Goal: Information Seeking & Learning: Learn about a topic

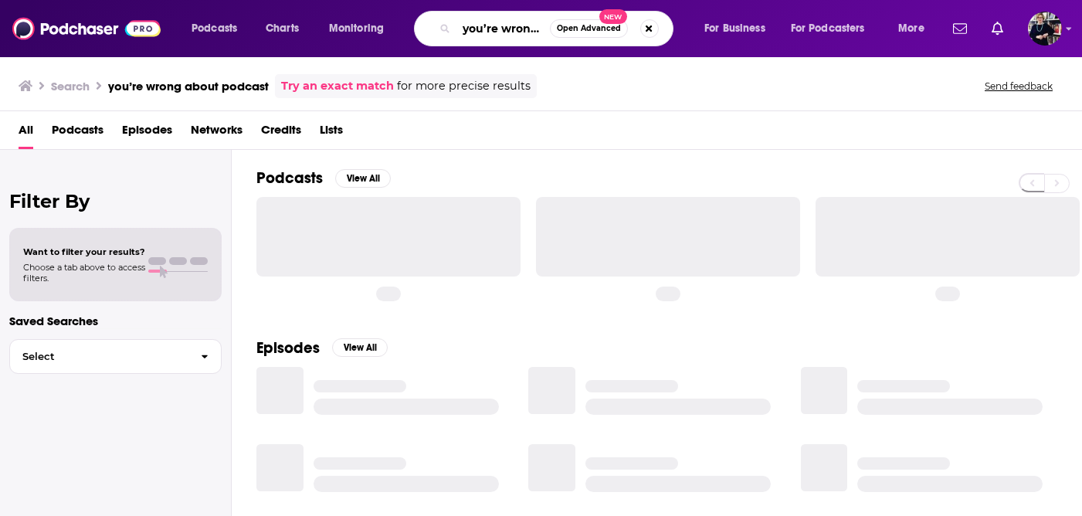
click at [496, 29] on input "you’re wrong about podcast" at bounding box center [502, 28] width 93 height 25
click at [496, 28] on input "you’re wrong about podcast" at bounding box center [502, 28] width 93 height 25
click at [496, 29] on input "you’re wrong about podcast" at bounding box center [502, 28] width 93 height 25
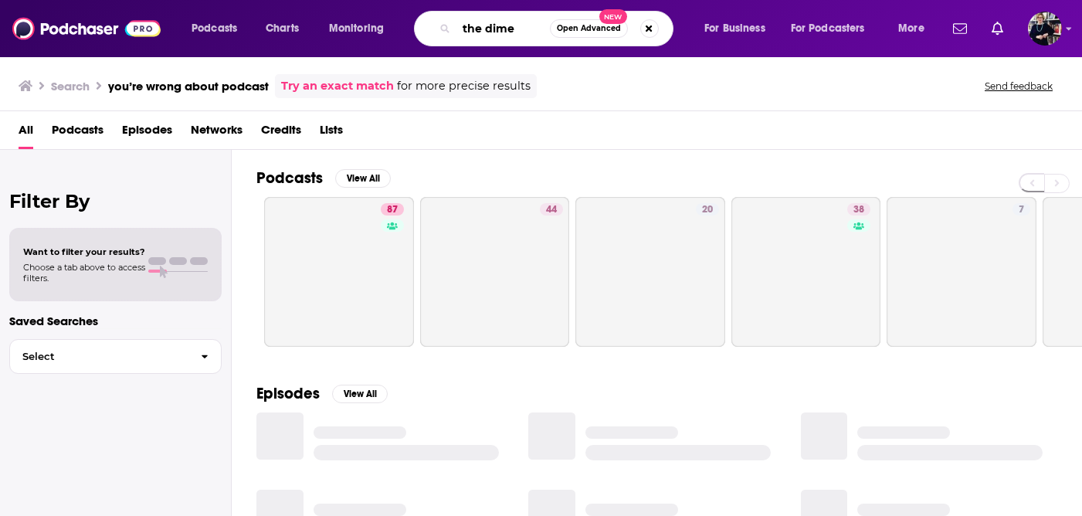
type input "the dime"
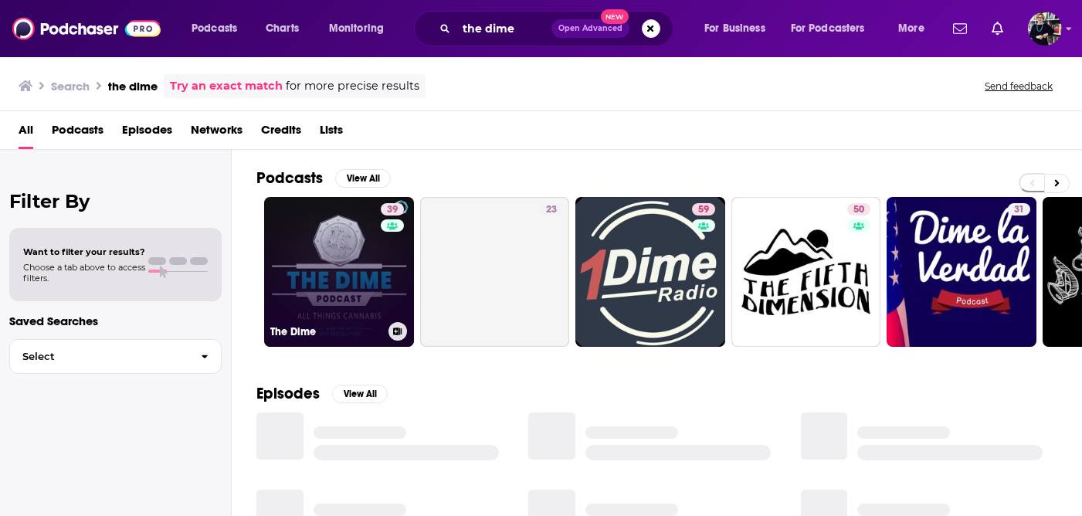
click at [365, 263] on link "39 The Dime" at bounding box center [339, 272] width 150 height 150
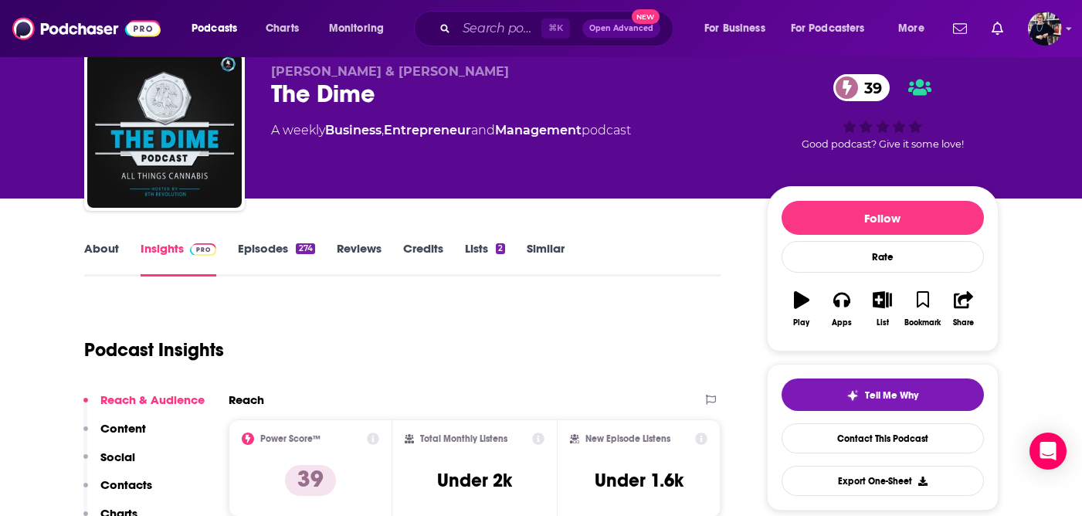
scroll to position [50, 0]
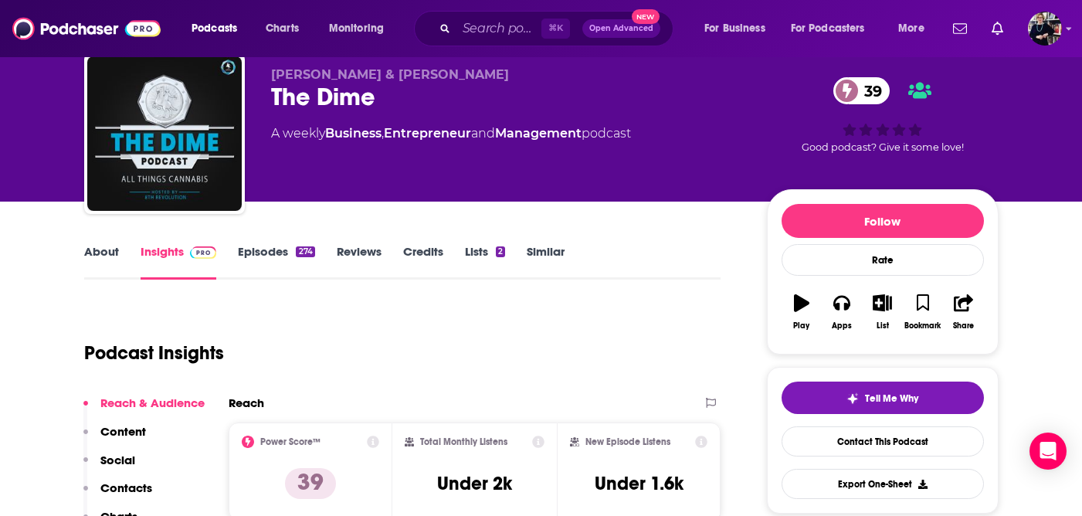
click at [273, 250] on link "Episodes 274" at bounding box center [276, 262] width 76 height 36
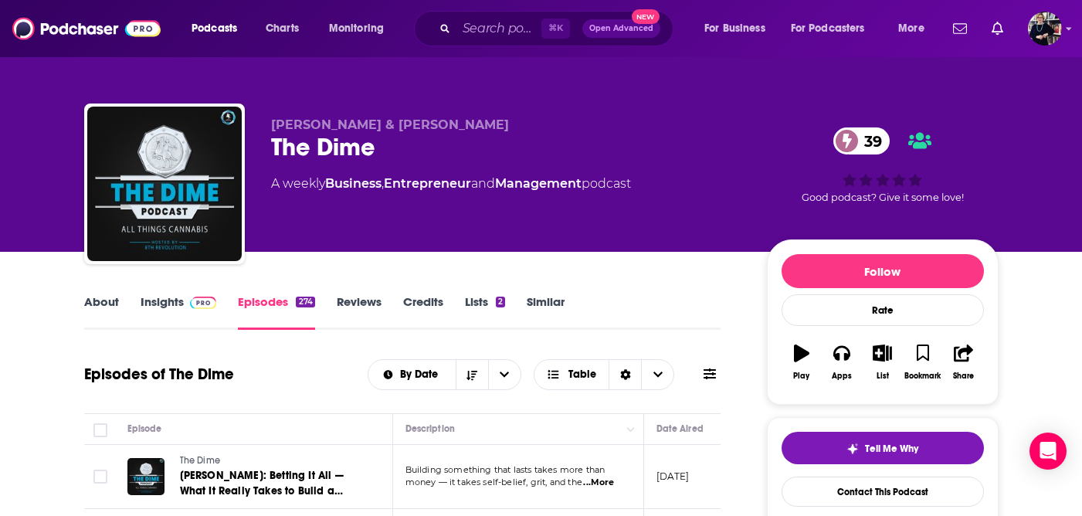
click at [166, 302] on link "Insights" at bounding box center [179, 312] width 76 height 36
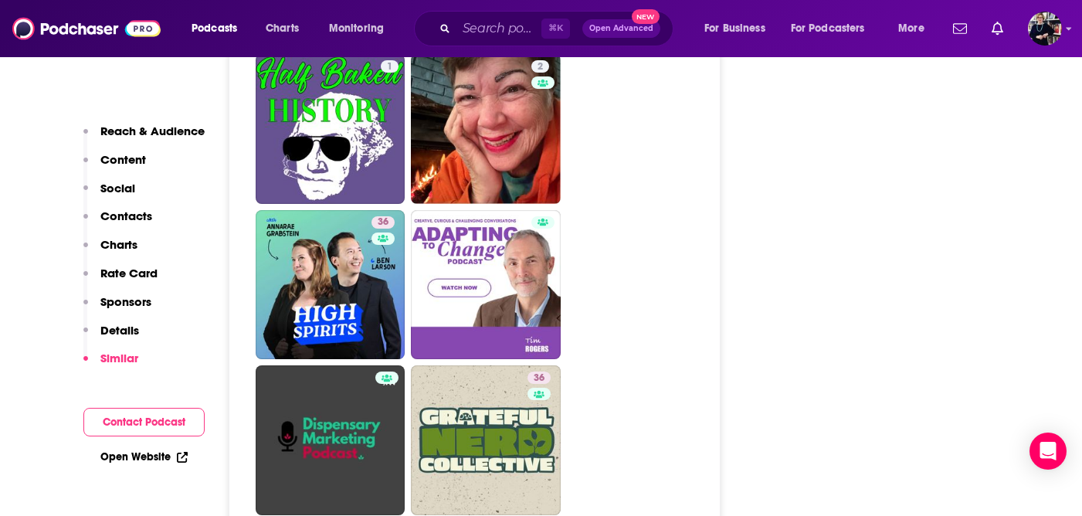
scroll to position [2675, 0]
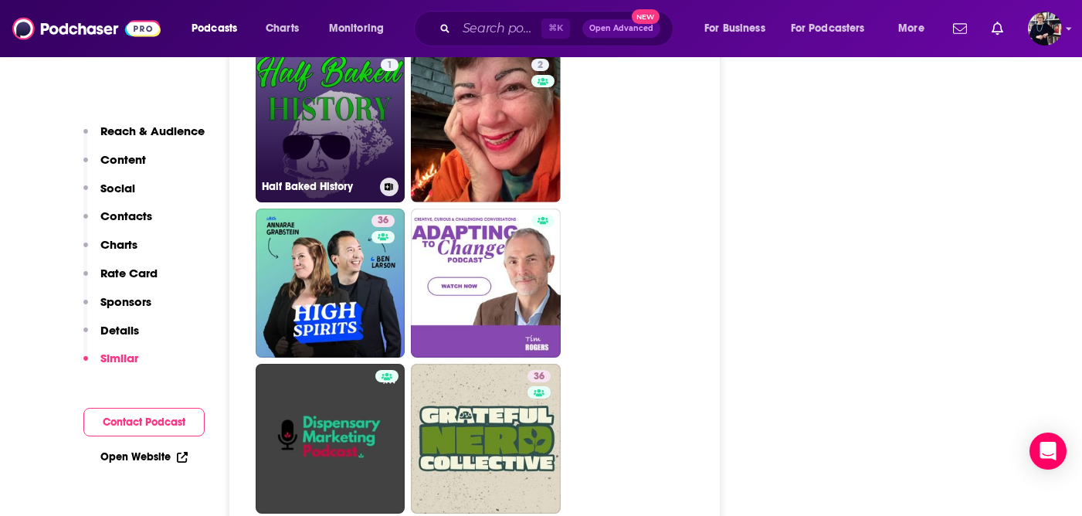
click at [368, 166] on link "1 Half Baked History" at bounding box center [331, 128] width 150 height 150
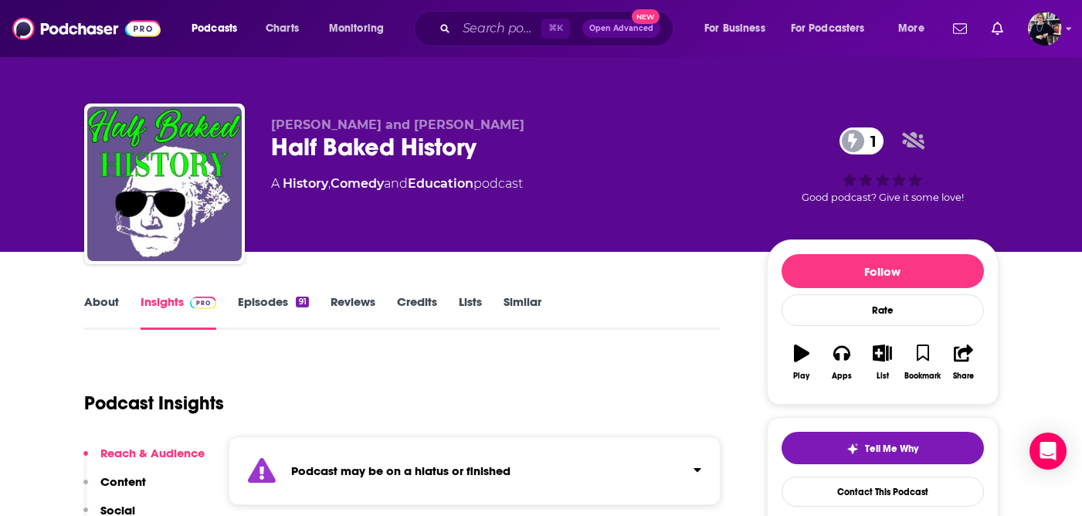
type input "[URL][DOMAIN_NAME]"
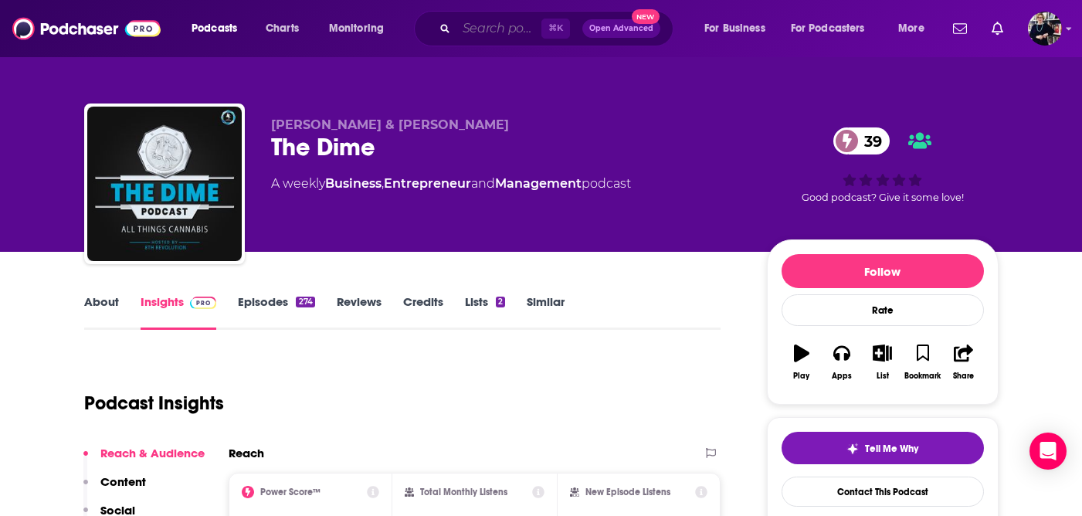
click at [489, 28] on input "Search podcasts, credits, & more..." at bounding box center [498, 28] width 85 height 25
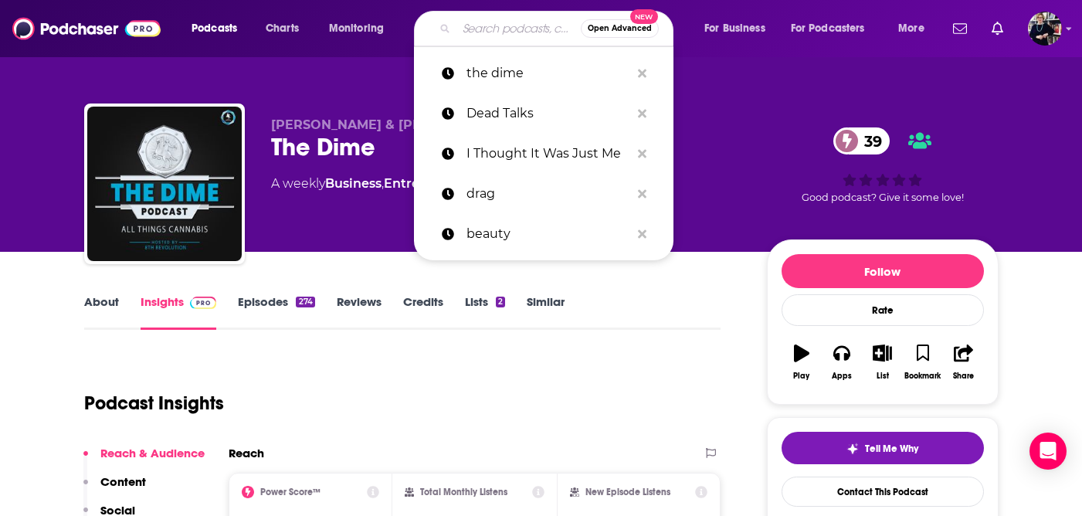
paste input "Cannabis Insider"
type input "Cannabis Insider"
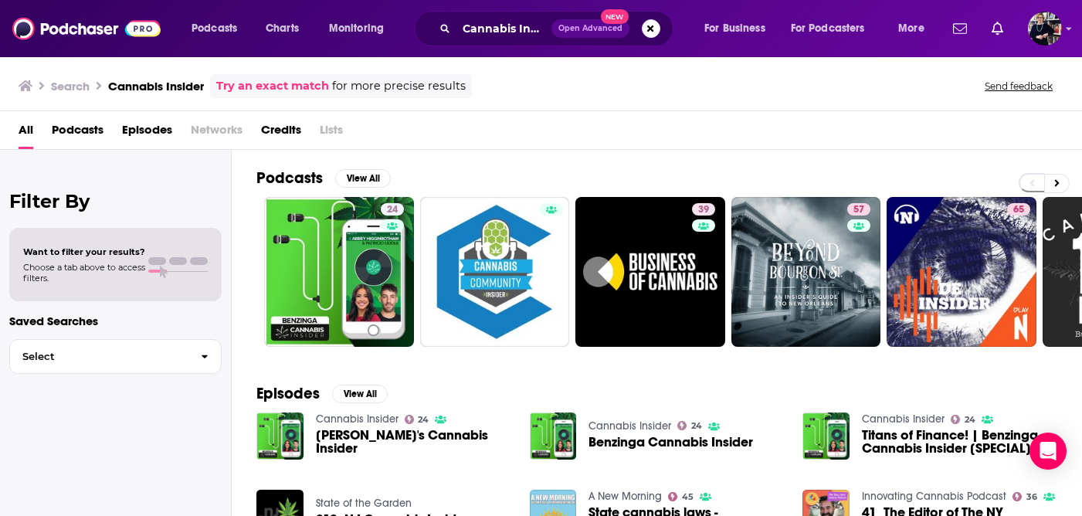
click at [631, 425] on link "Cannabis Insider" at bounding box center [630, 425] width 83 height 13
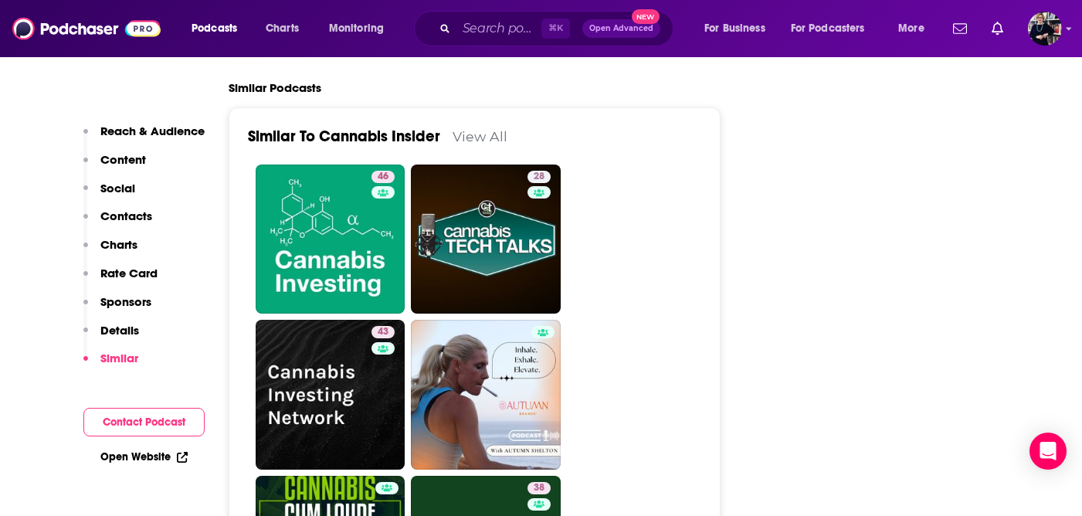
scroll to position [2643, 0]
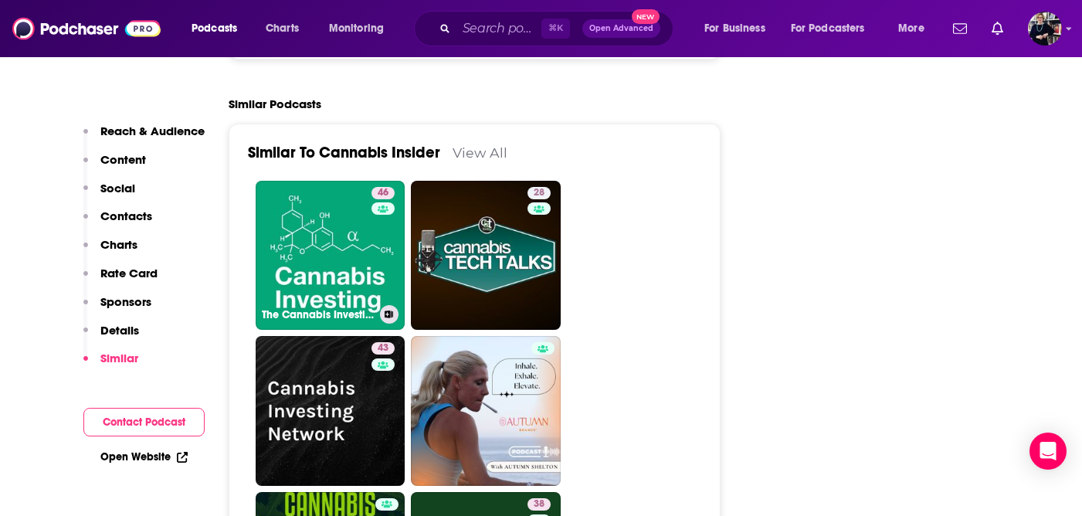
click at [328, 202] on link "46 The Cannabis Investing Podcast" at bounding box center [331, 256] width 150 height 150
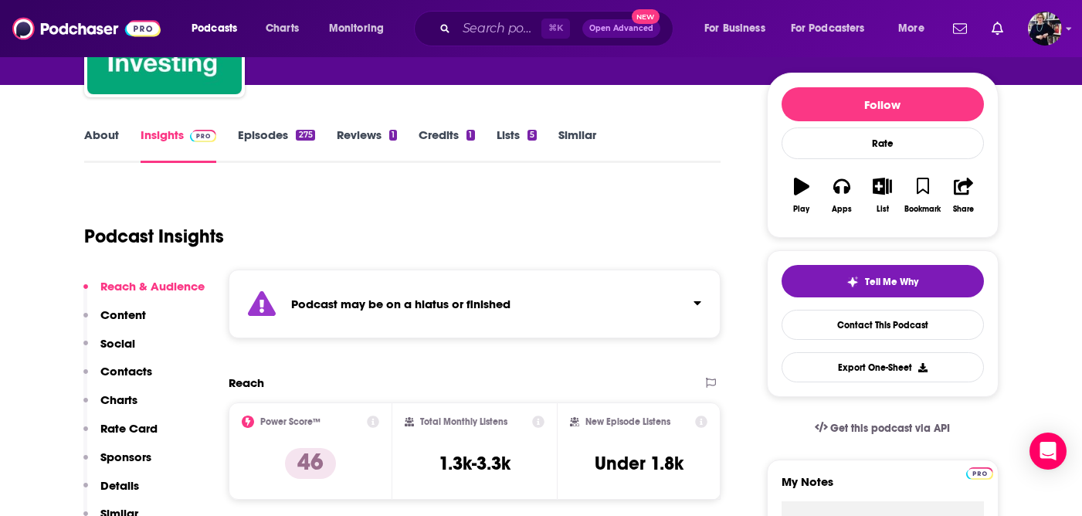
scroll to position [166, 0]
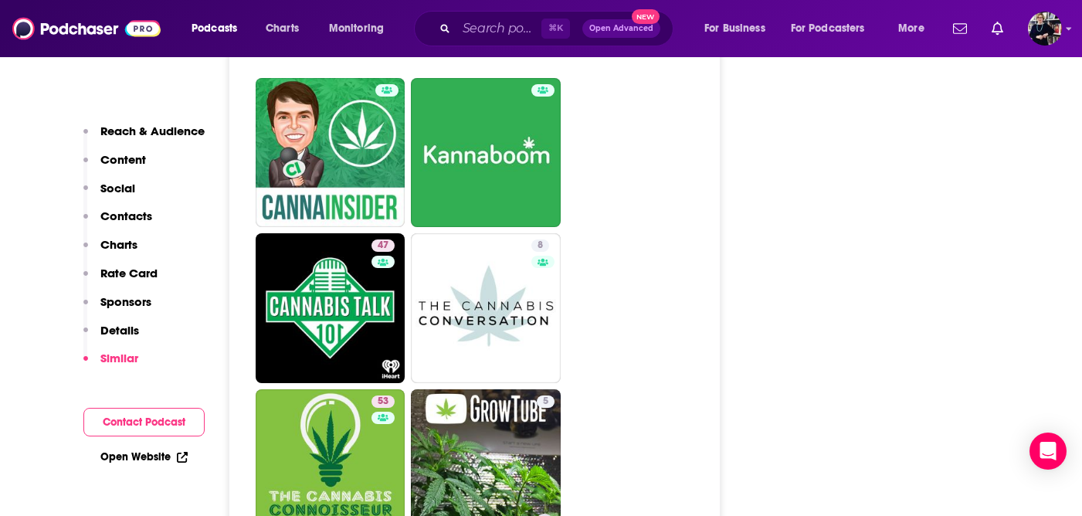
scroll to position [2737, 0]
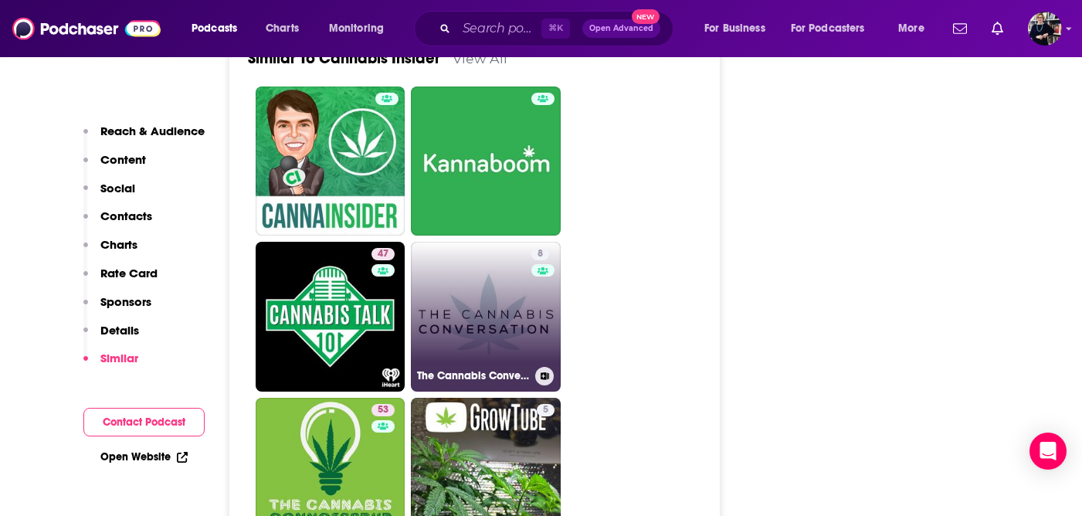
click at [504, 269] on link "8 The Cannabis Conversation | [MEDICAL_DATA] | CBD | Hemp" at bounding box center [486, 317] width 150 height 150
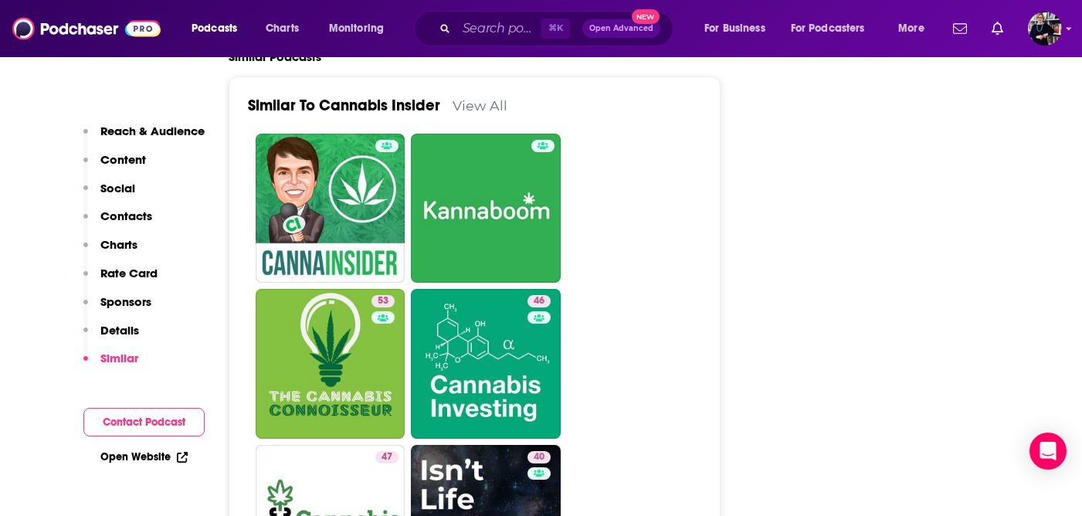
scroll to position [2682, 0]
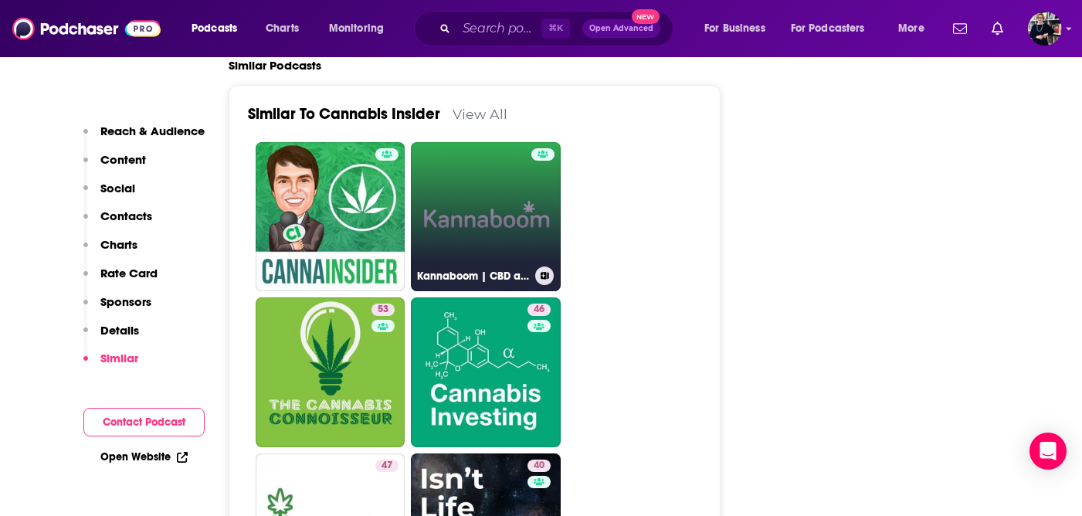
click at [494, 159] on link "Kannaboom | CBD and Cannabis for Wellness" at bounding box center [486, 217] width 150 height 150
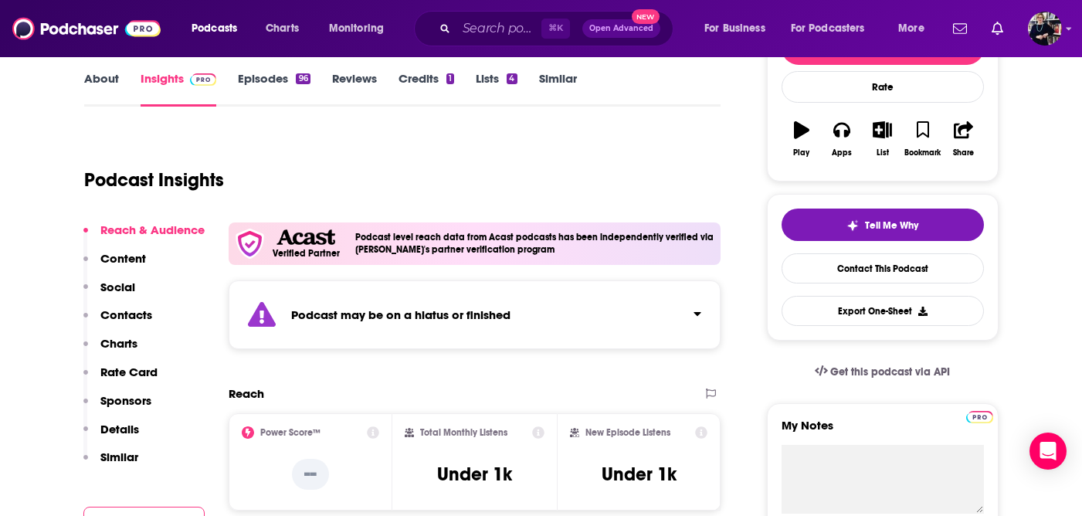
scroll to position [229, 0]
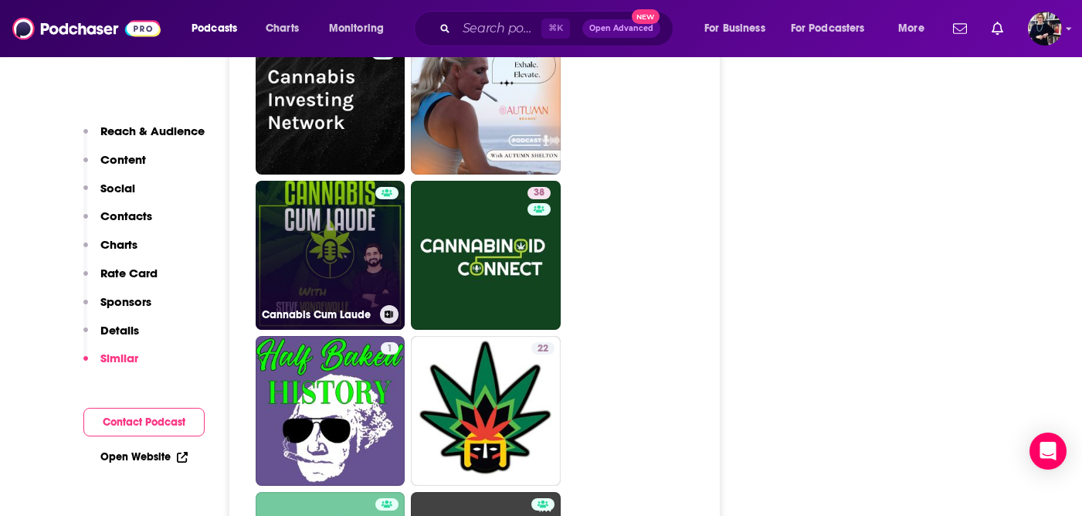
scroll to position [2957, 0]
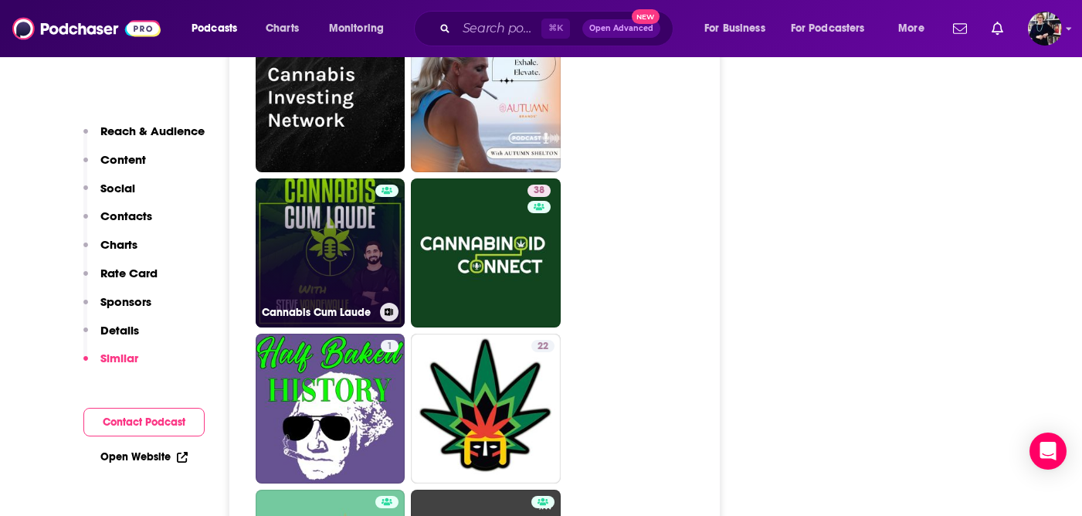
click at [347, 216] on link "Cannabis Cum Laude" at bounding box center [331, 253] width 150 height 150
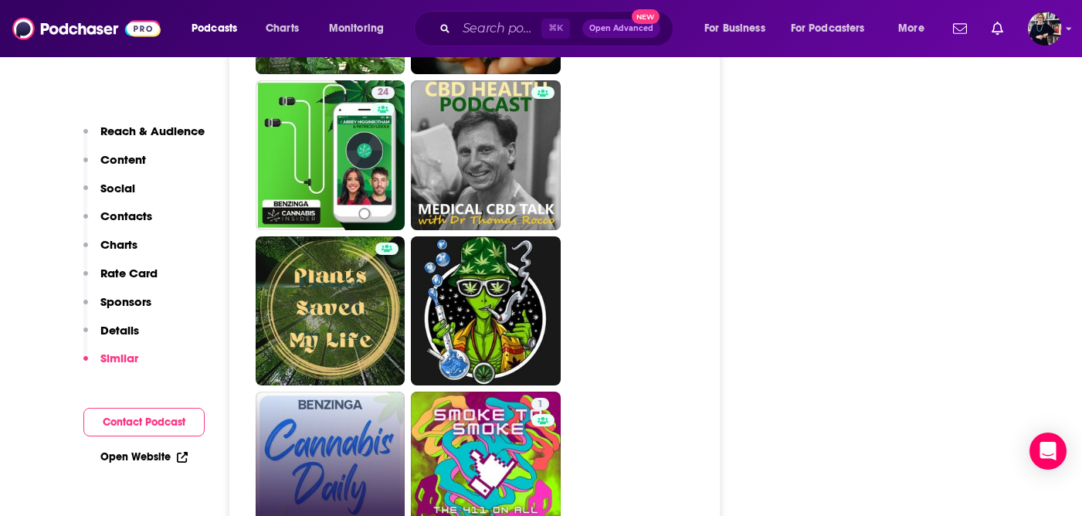
scroll to position [2952, 0]
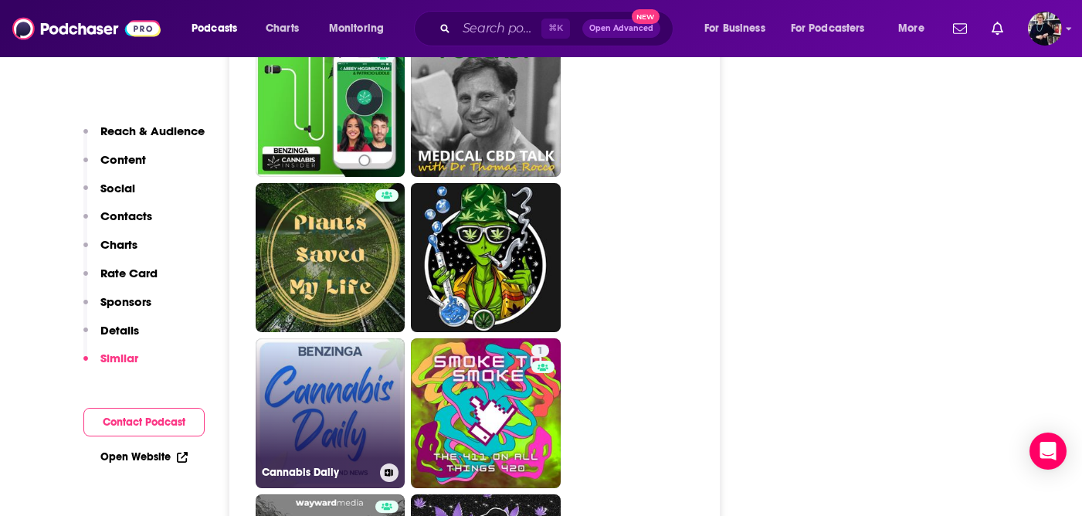
click at [347, 338] on link "Cannabis Daily" at bounding box center [331, 413] width 150 height 150
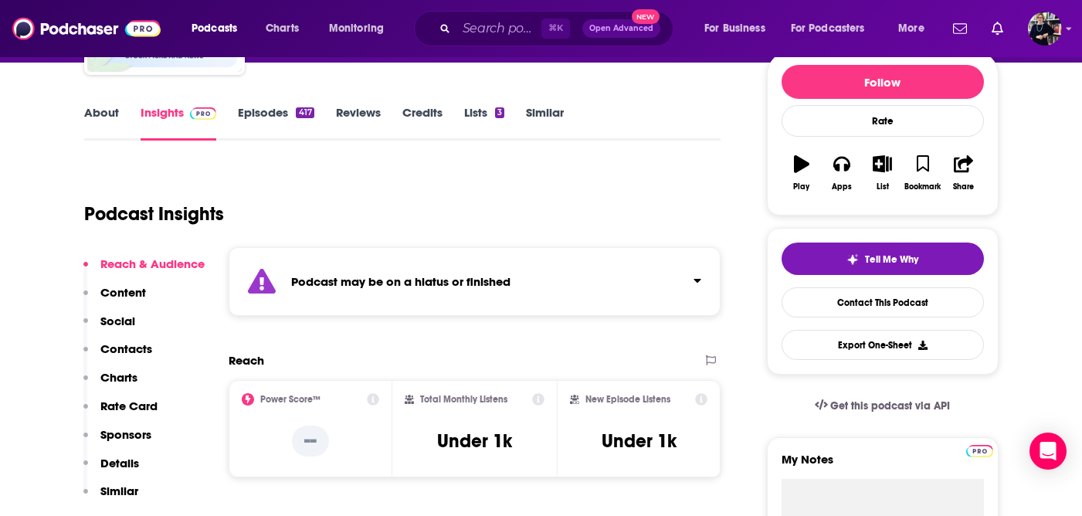
scroll to position [181, 0]
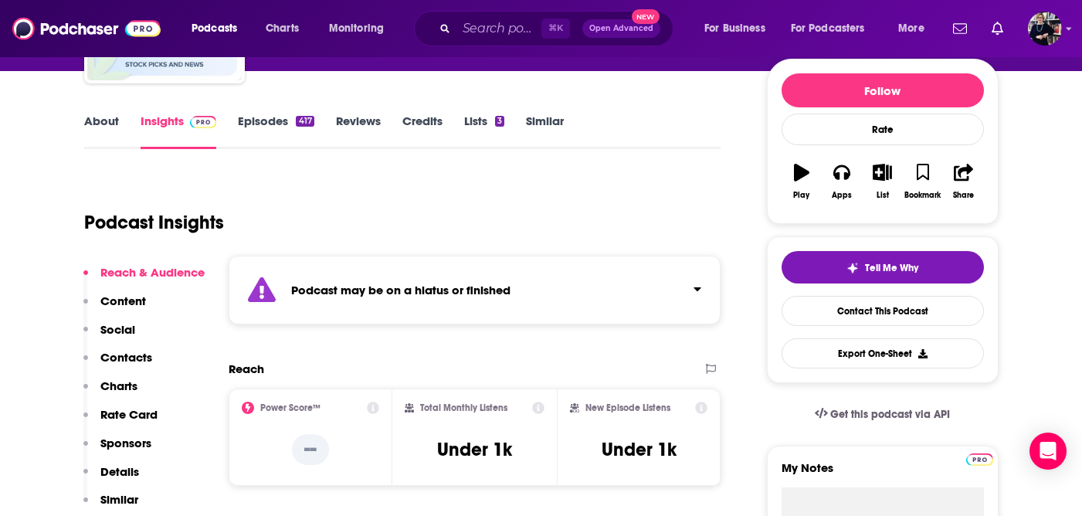
type input "[URL][DOMAIN_NAME]"
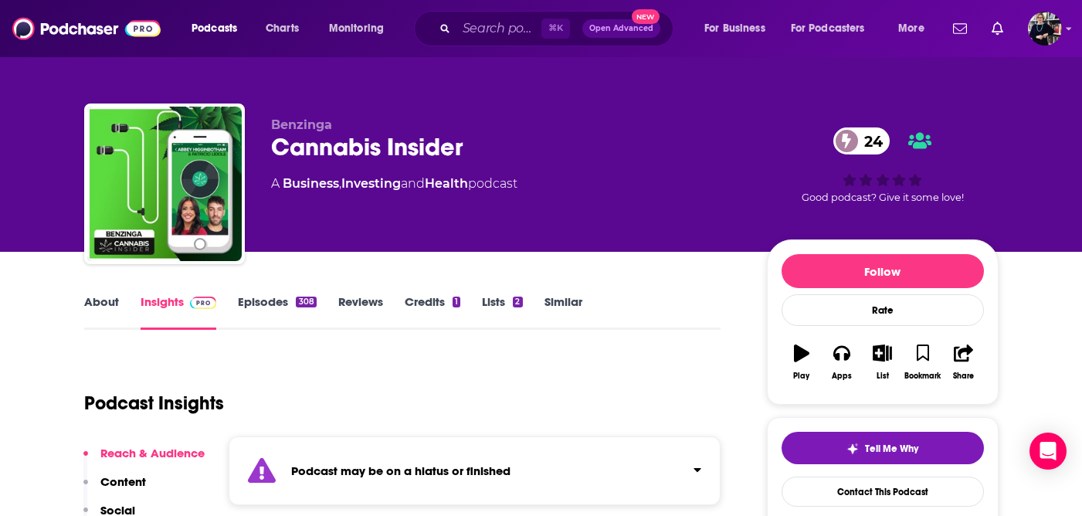
scroll to position [11, 0]
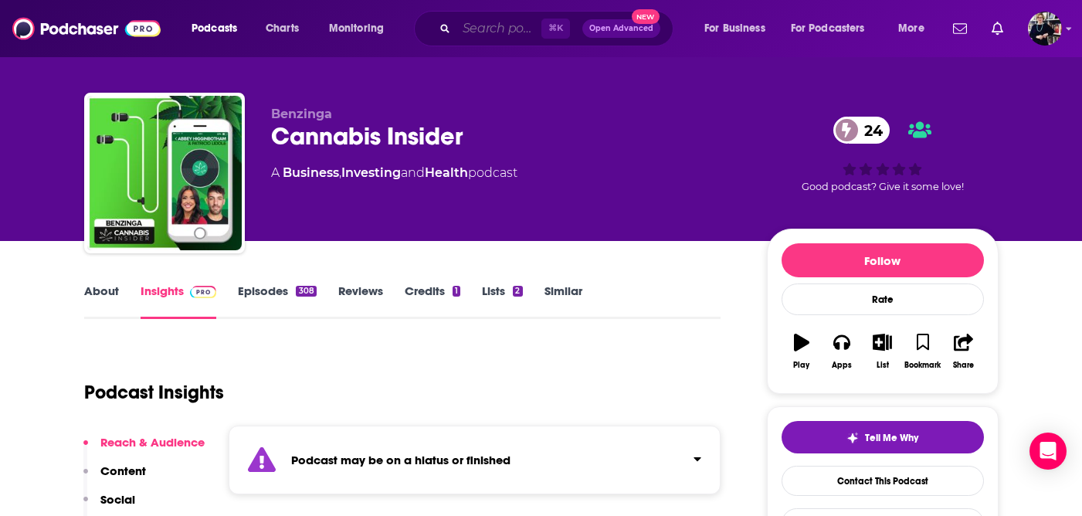
click at [483, 29] on input "Search podcasts, credits, & more..." at bounding box center [498, 28] width 85 height 25
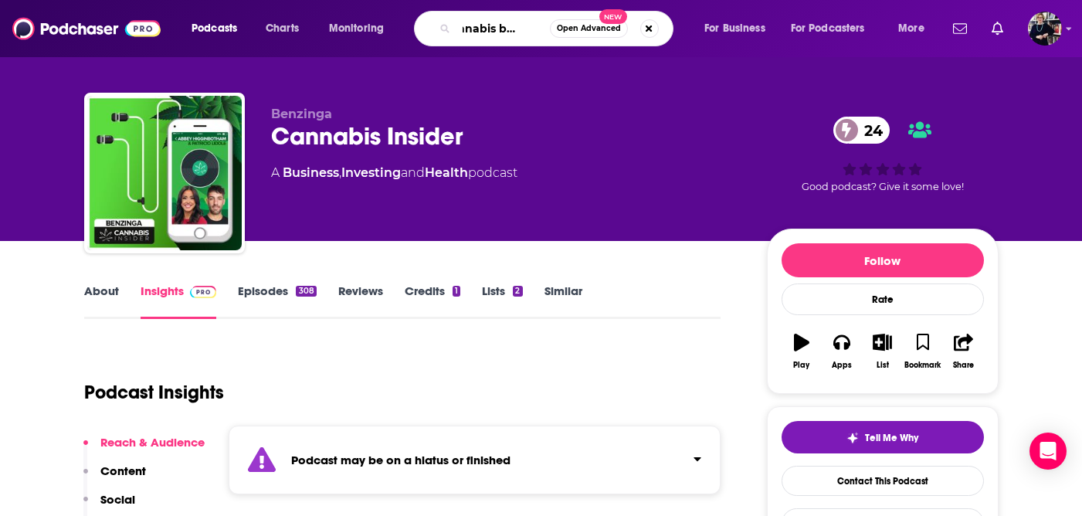
type input "cannabis business"
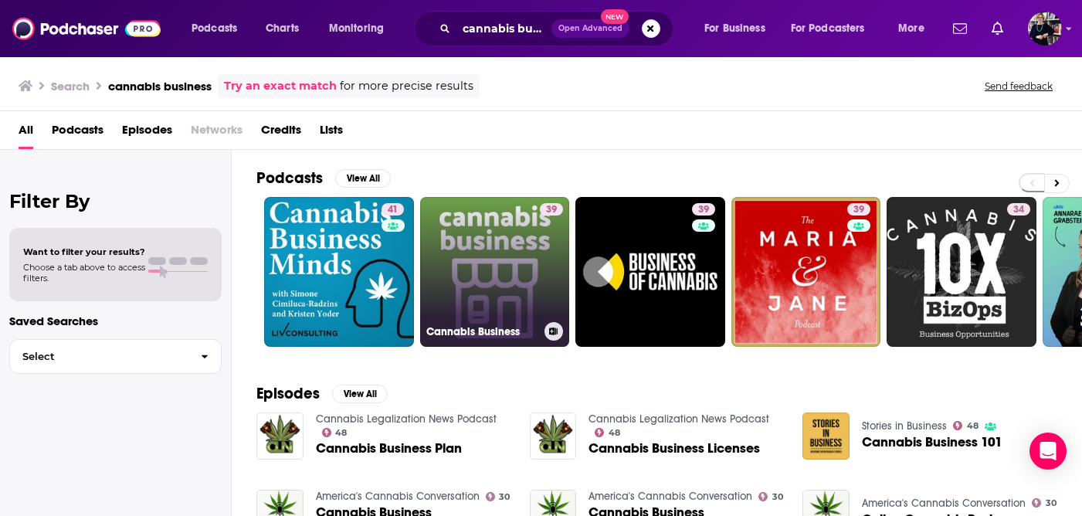
click at [497, 249] on link "39 Cannabis Business" at bounding box center [495, 272] width 150 height 150
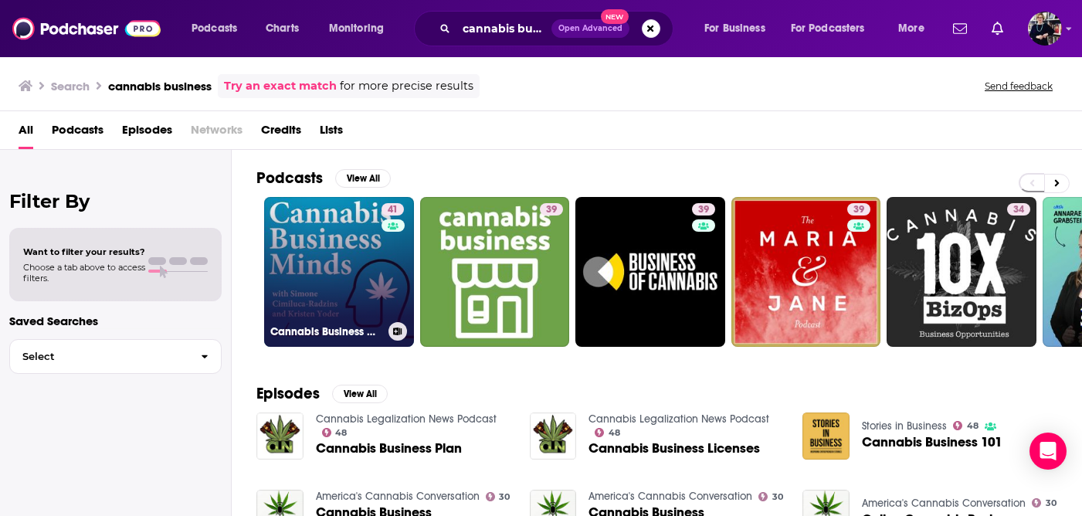
click at [325, 287] on link "41 Cannabis Business Minds" at bounding box center [339, 272] width 150 height 150
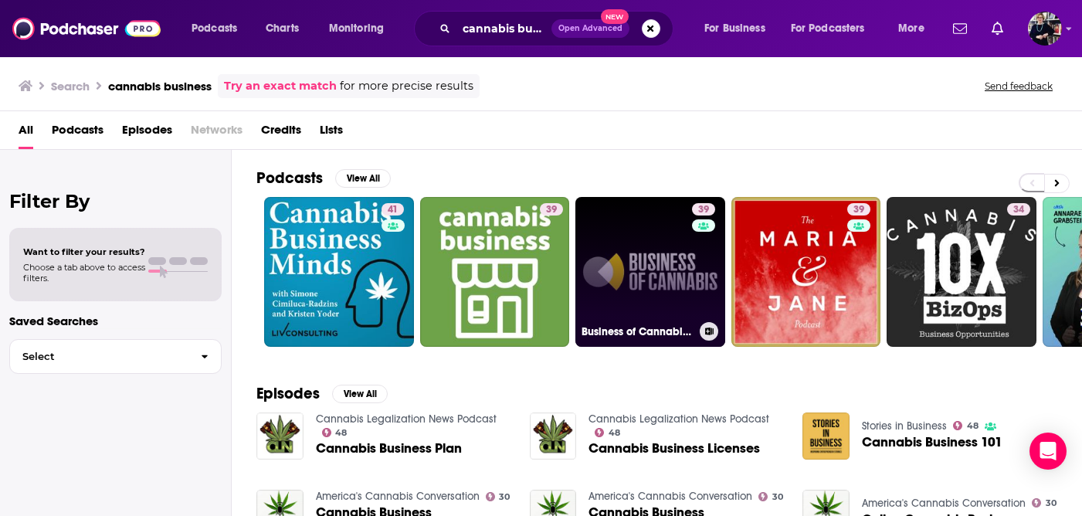
click at [687, 286] on link "39 Business of Cannabis: Cannabis News | Cannabis Views | Cannabis Trends" at bounding box center [650, 272] width 150 height 150
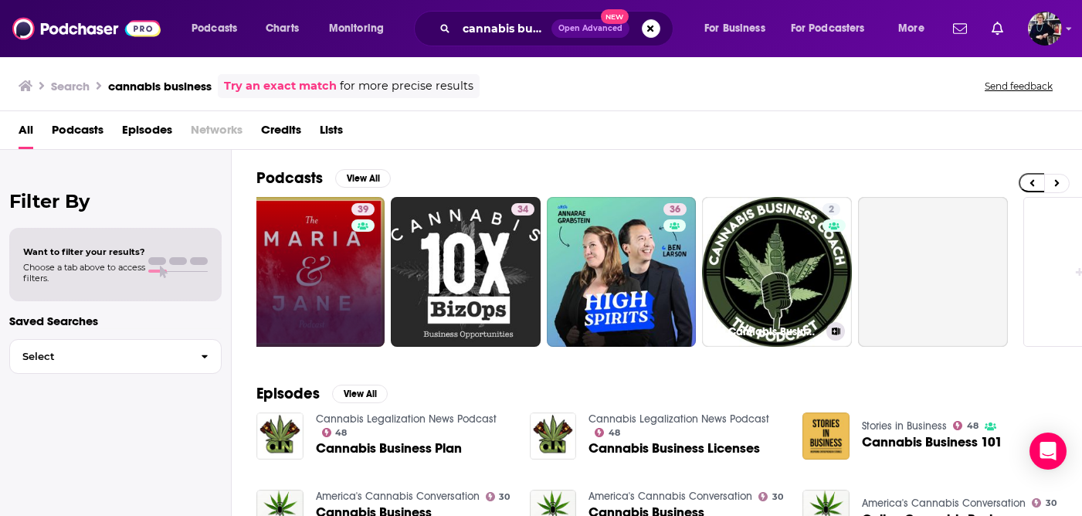
scroll to position [0, 520]
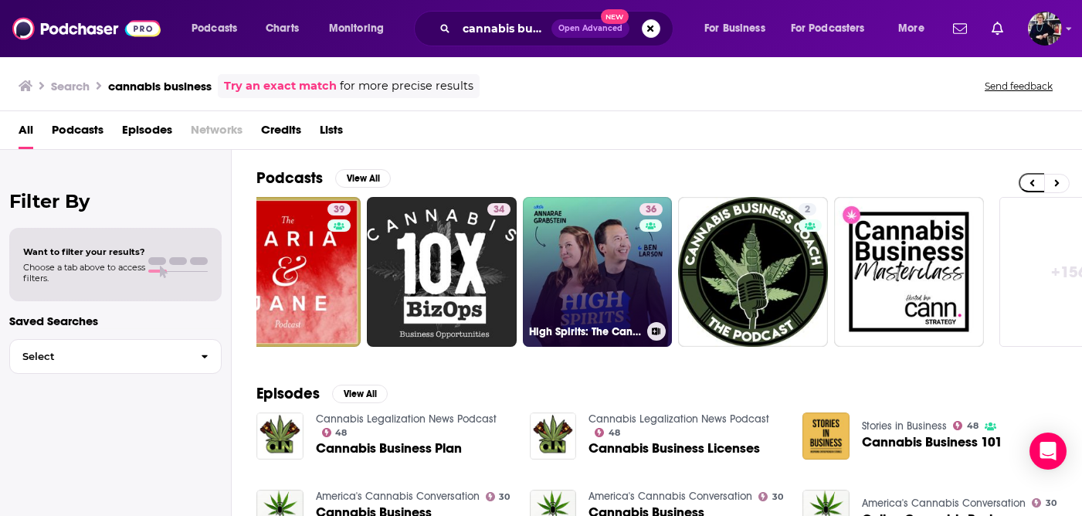
click at [616, 296] on link "36 High Spirits: The Cannabis Business Podcast" at bounding box center [598, 272] width 150 height 150
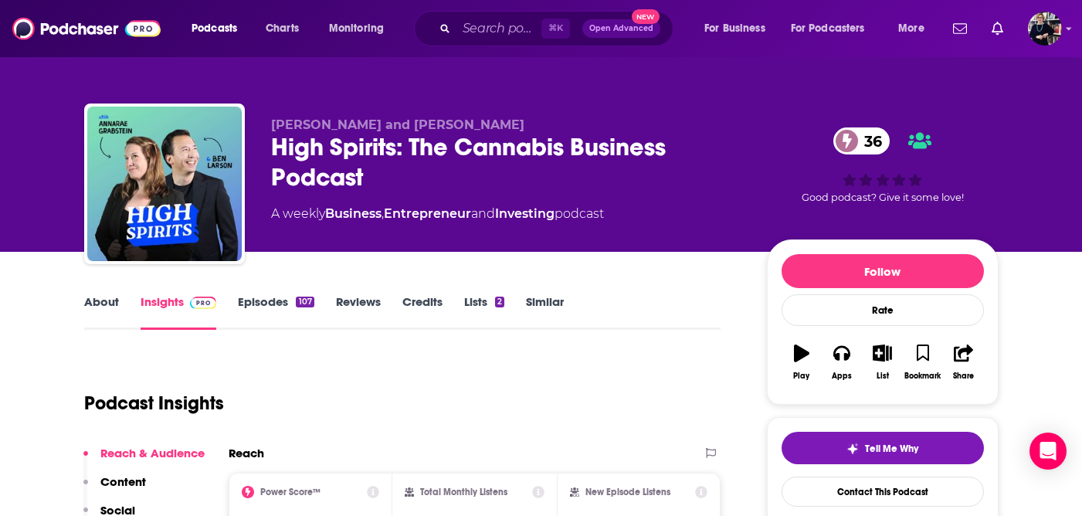
click at [104, 296] on link "About" at bounding box center [101, 312] width 35 height 36
